Goal: Find specific page/section: Find specific page/section

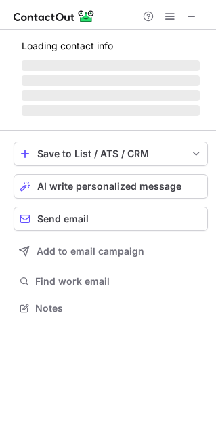
scroll to position [316, 216]
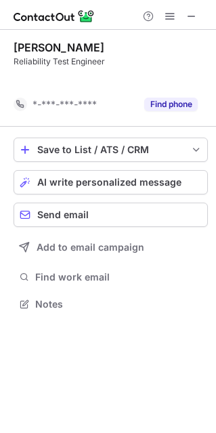
scroll to position [273, 216]
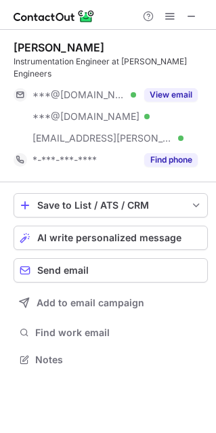
scroll to position [338, 216]
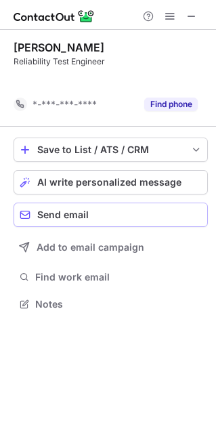
scroll to position [273, 216]
